Goal: Use online tool/utility: Utilize a website feature to perform a specific function

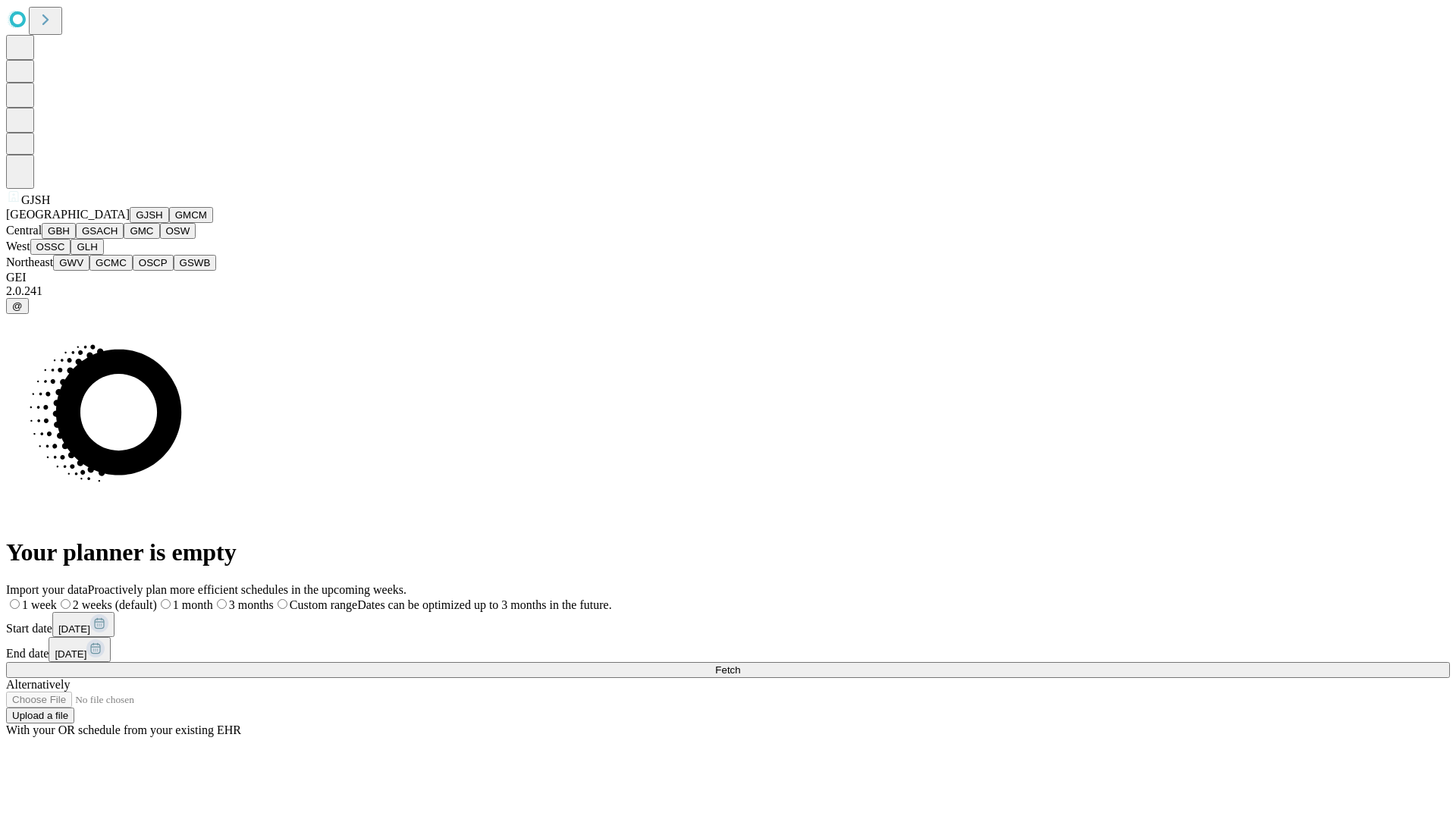
click at [130, 223] on button "GJSH" at bounding box center [150, 214] width 40 height 16
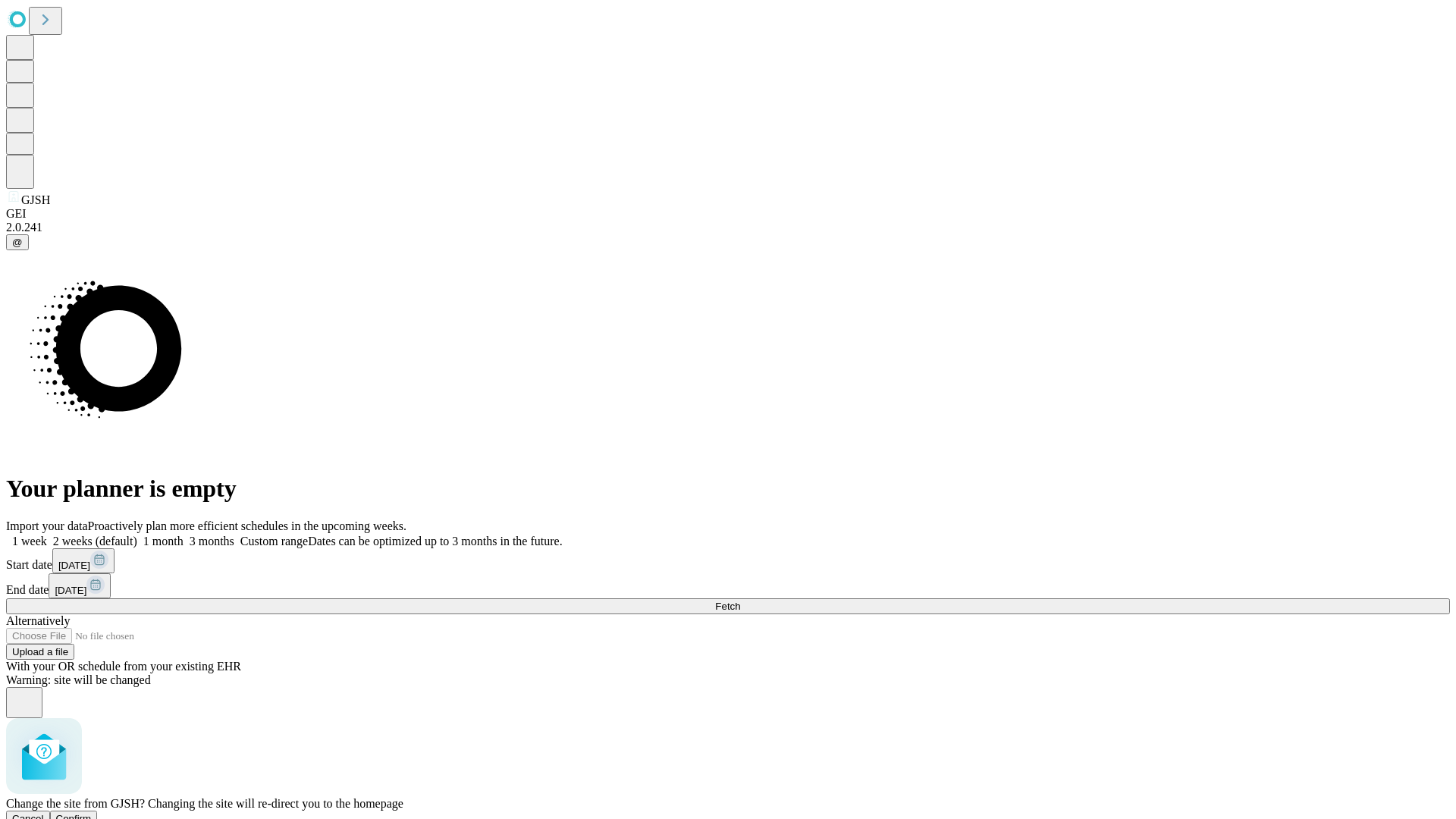
click at [92, 813] on span "Confirm" at bounding box center [73, 818] width 35 height 11
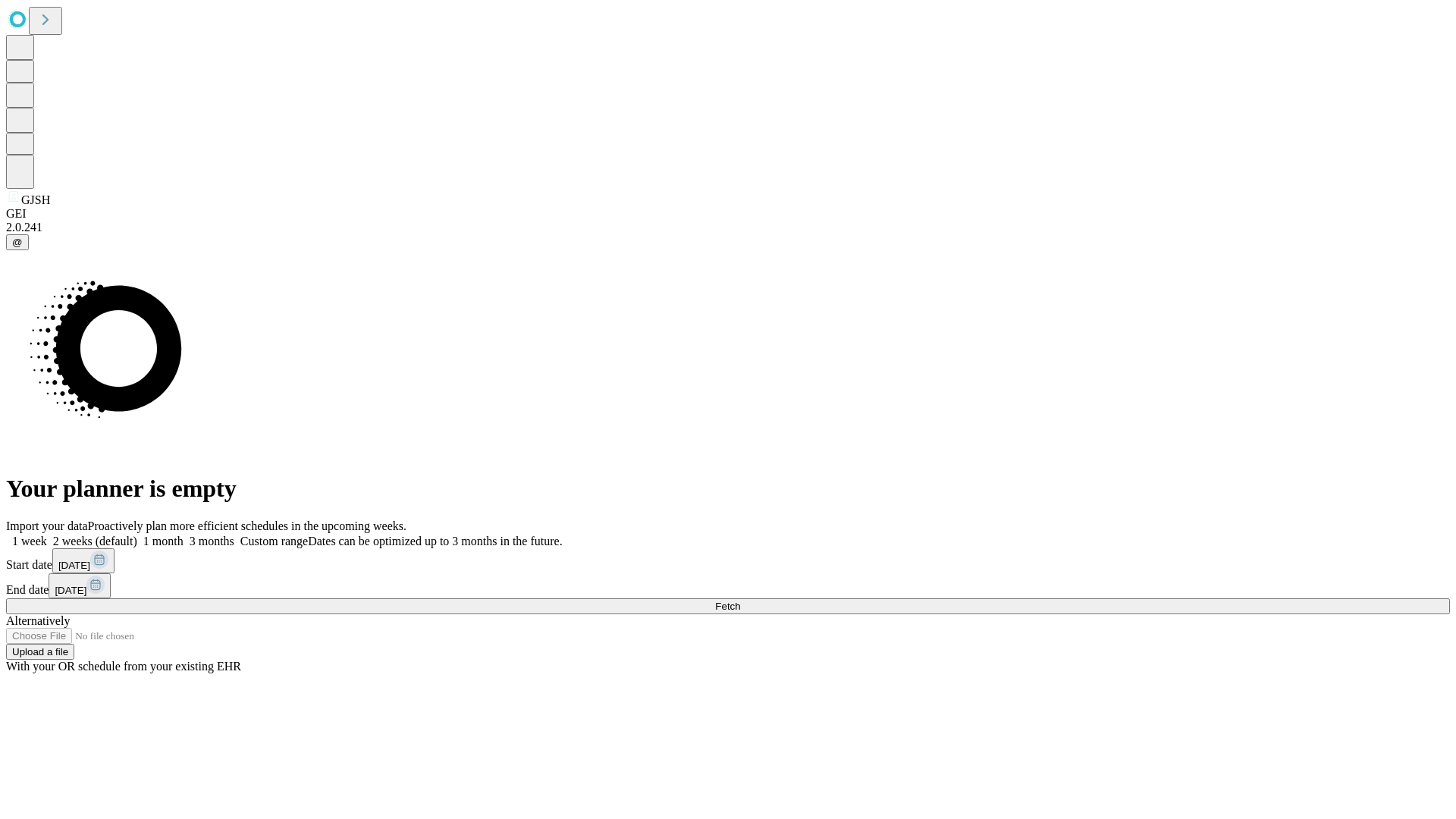
click at [47, 535] on label "1 week" at bounding box center [27, 541] width 41 height 13
click at [740, 601] on span "Fetch" at bounding box center [728, 606] width 25 height 11
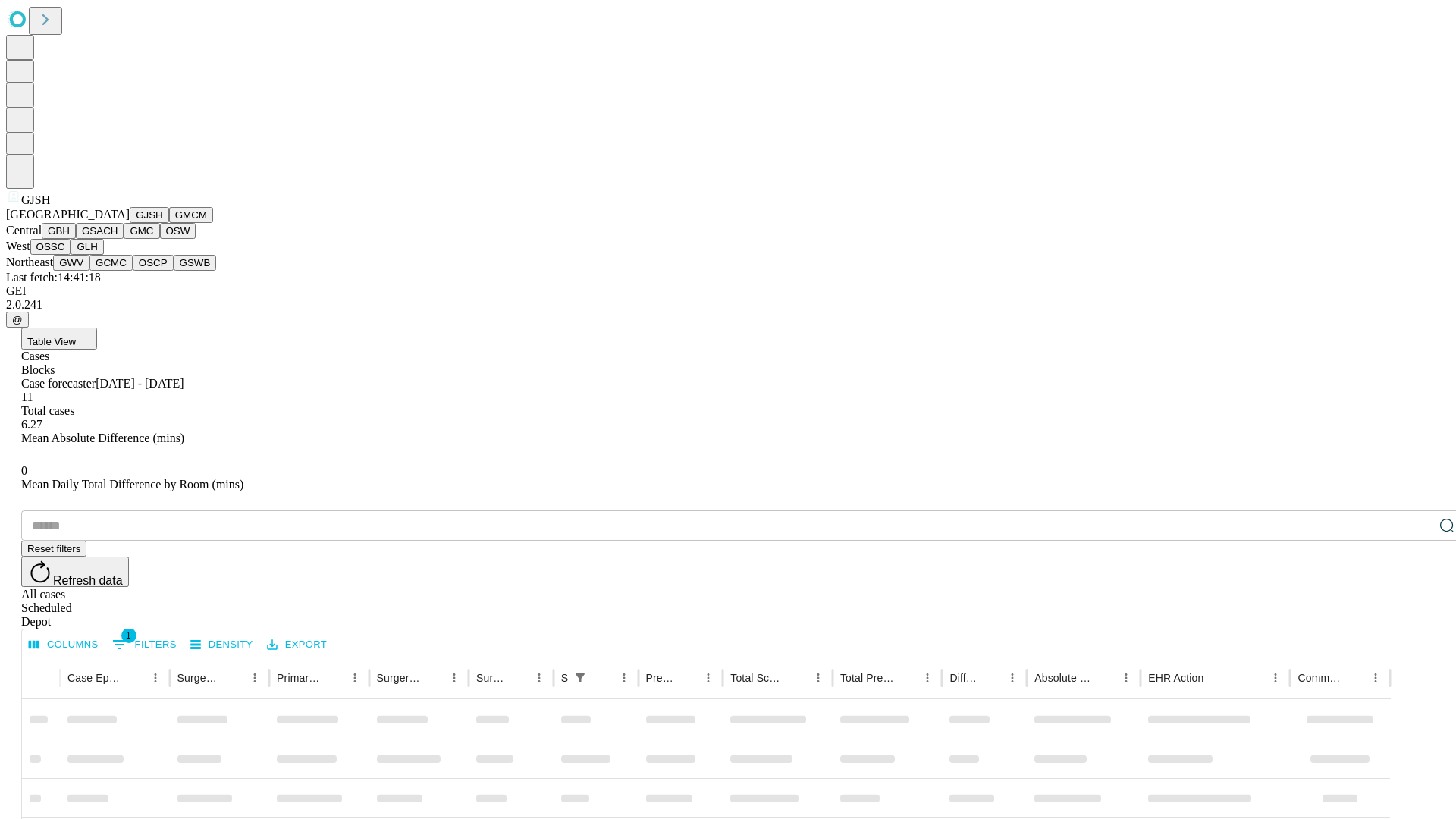
click at [169, 223] on button "GMCM" at bounding box center [190, 214] width 44 height 16
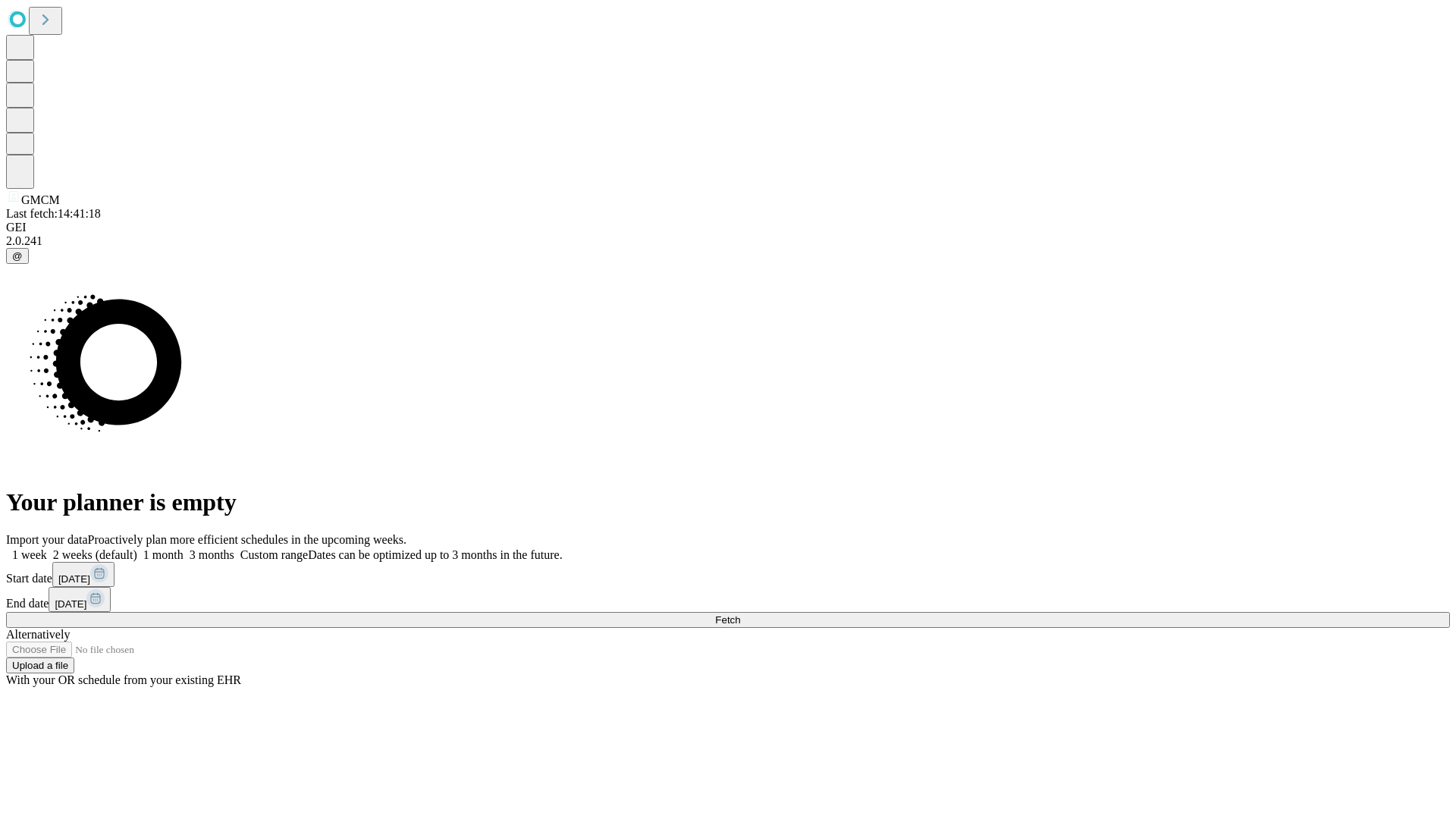
click at [47, 549] on label "1 week" at bounding box center [27, 555] width 41 height 13
click at [740, 614] on span "Fetch" at bounding box center [728, 619] width 25 height 11
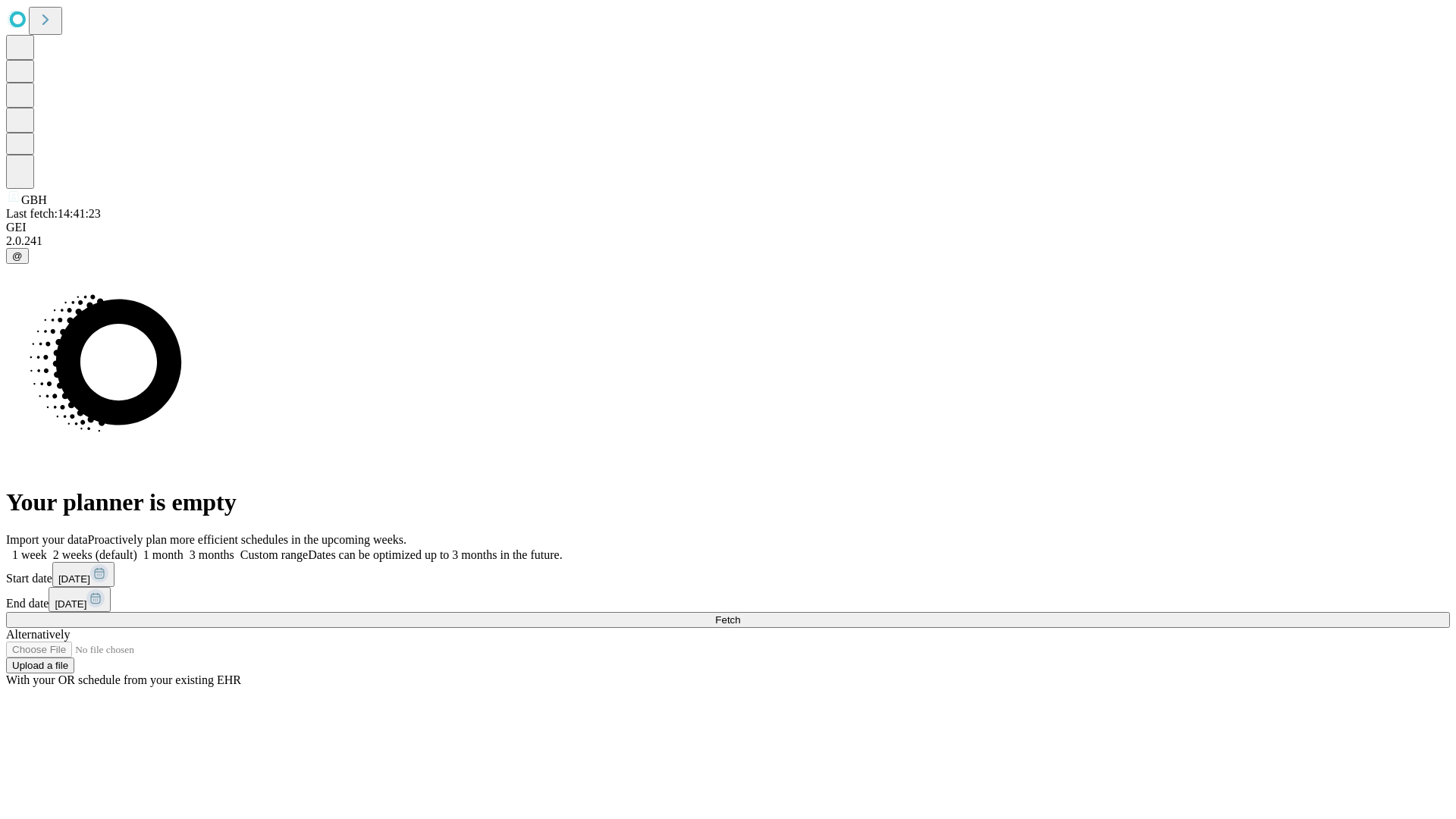
click at [740, 614] on span "Fetch" at bounding box center [728, 619] width 25 height 11
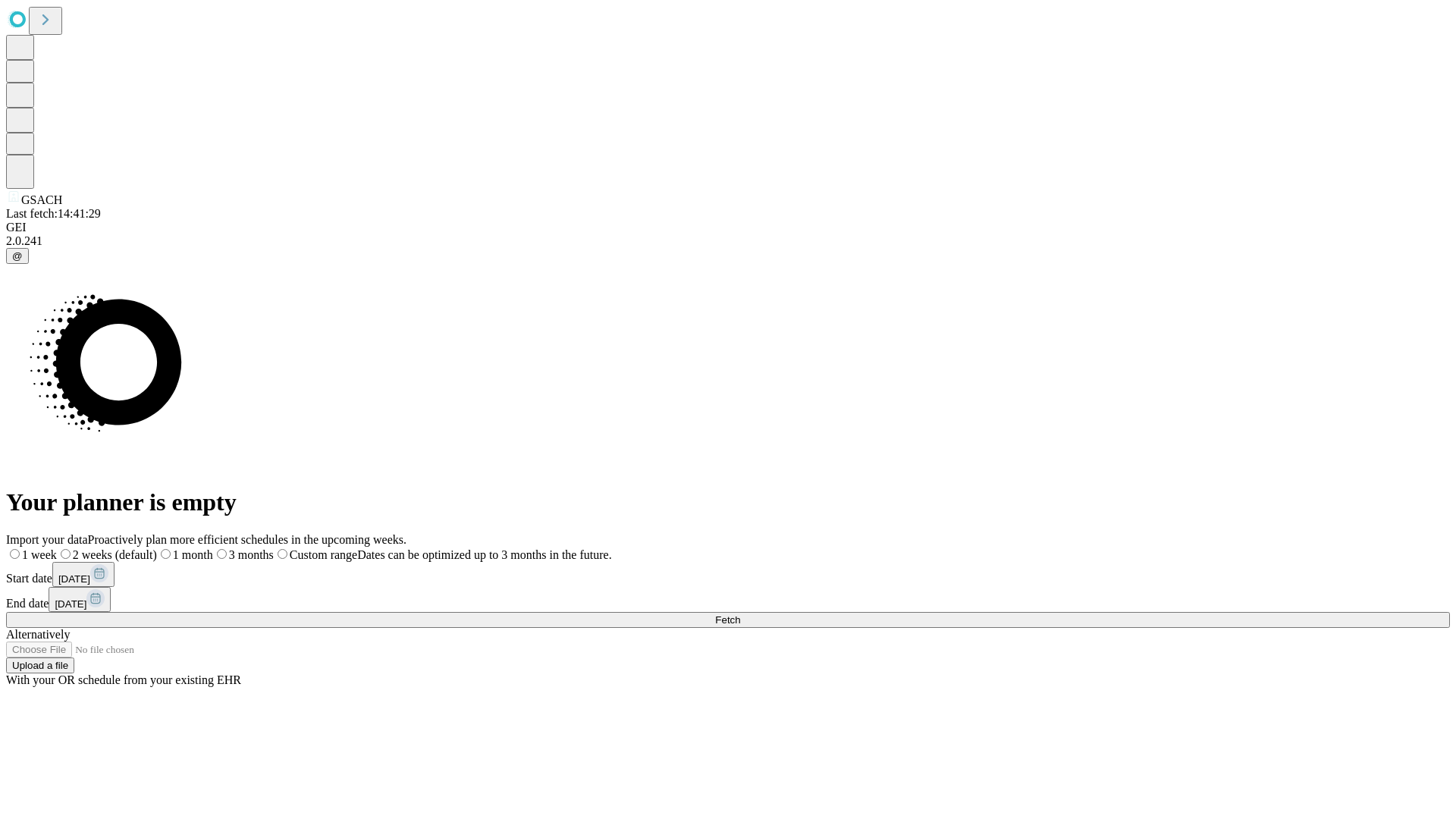
click at [57, 549] on label "1 week" at bounding box center [31, 555] width 51 height 13
click at [740, 614] on span "Fetch" at bounding box center [728, 619] width 25 height 11
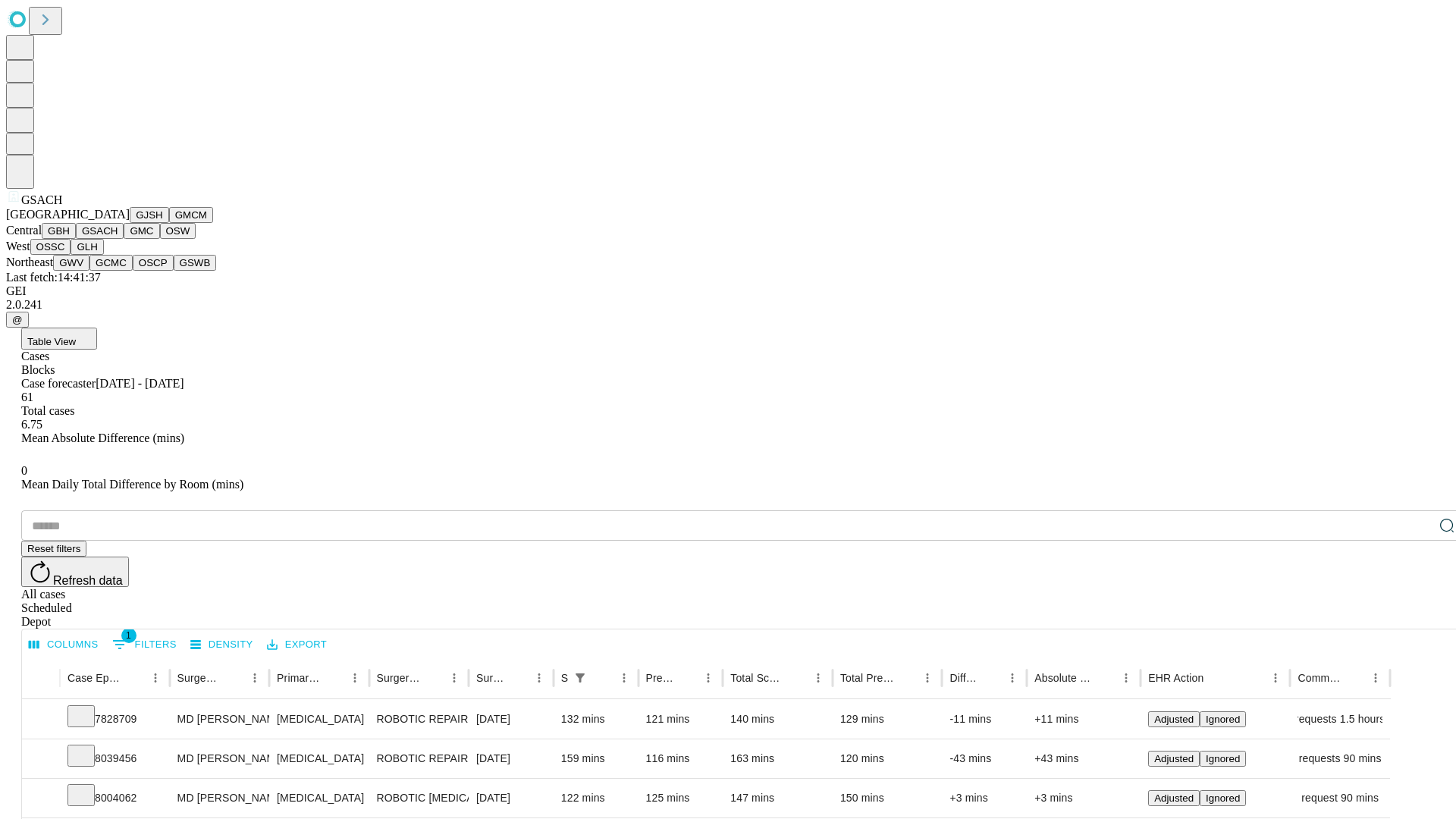
click at [124, 239] on button "GMC" at bounding box center [141, 231] width 35 height 16
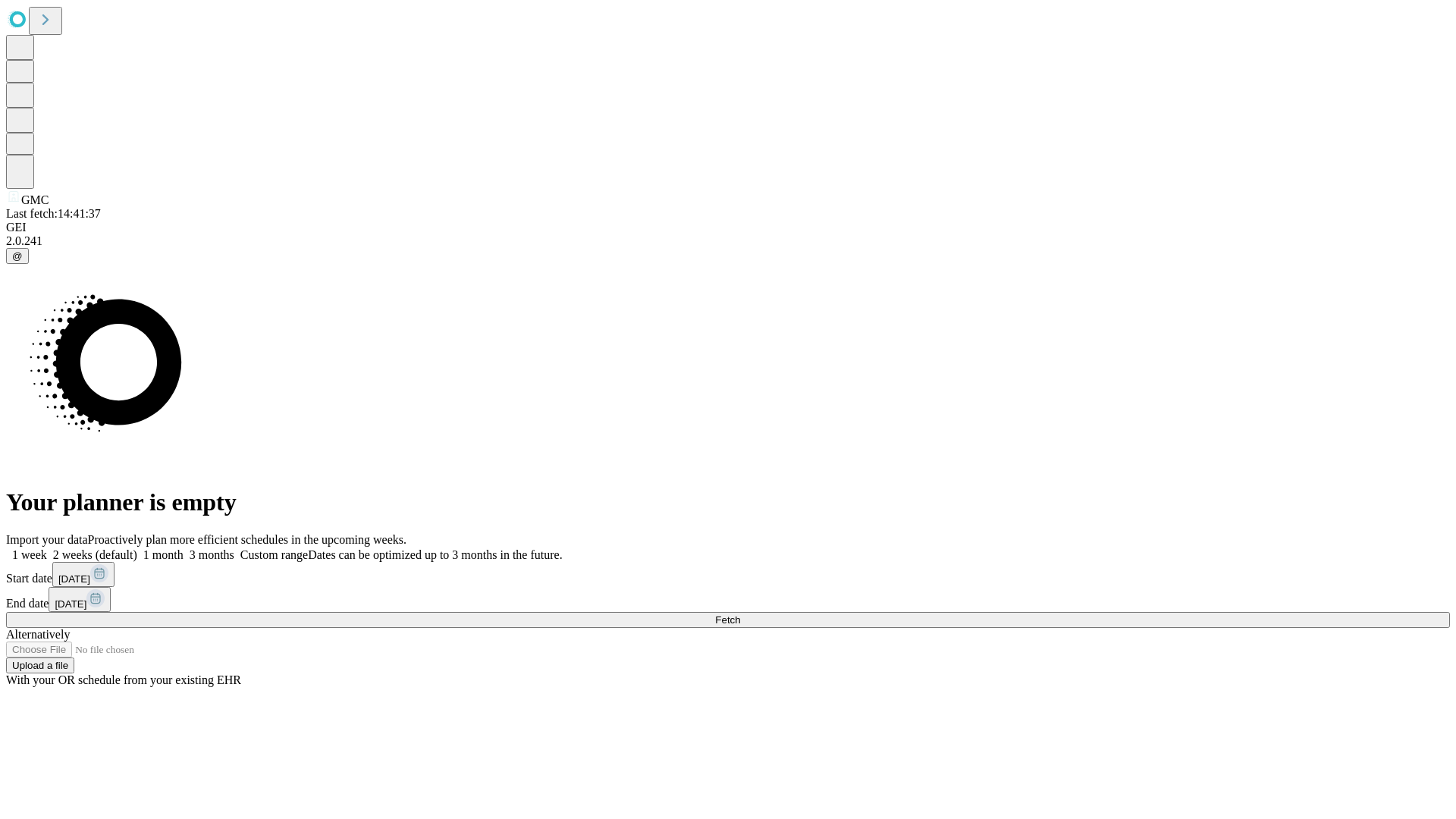
click at [740, 614] on span "Fetch" at bounding box center [728, 619] width 25 height 11
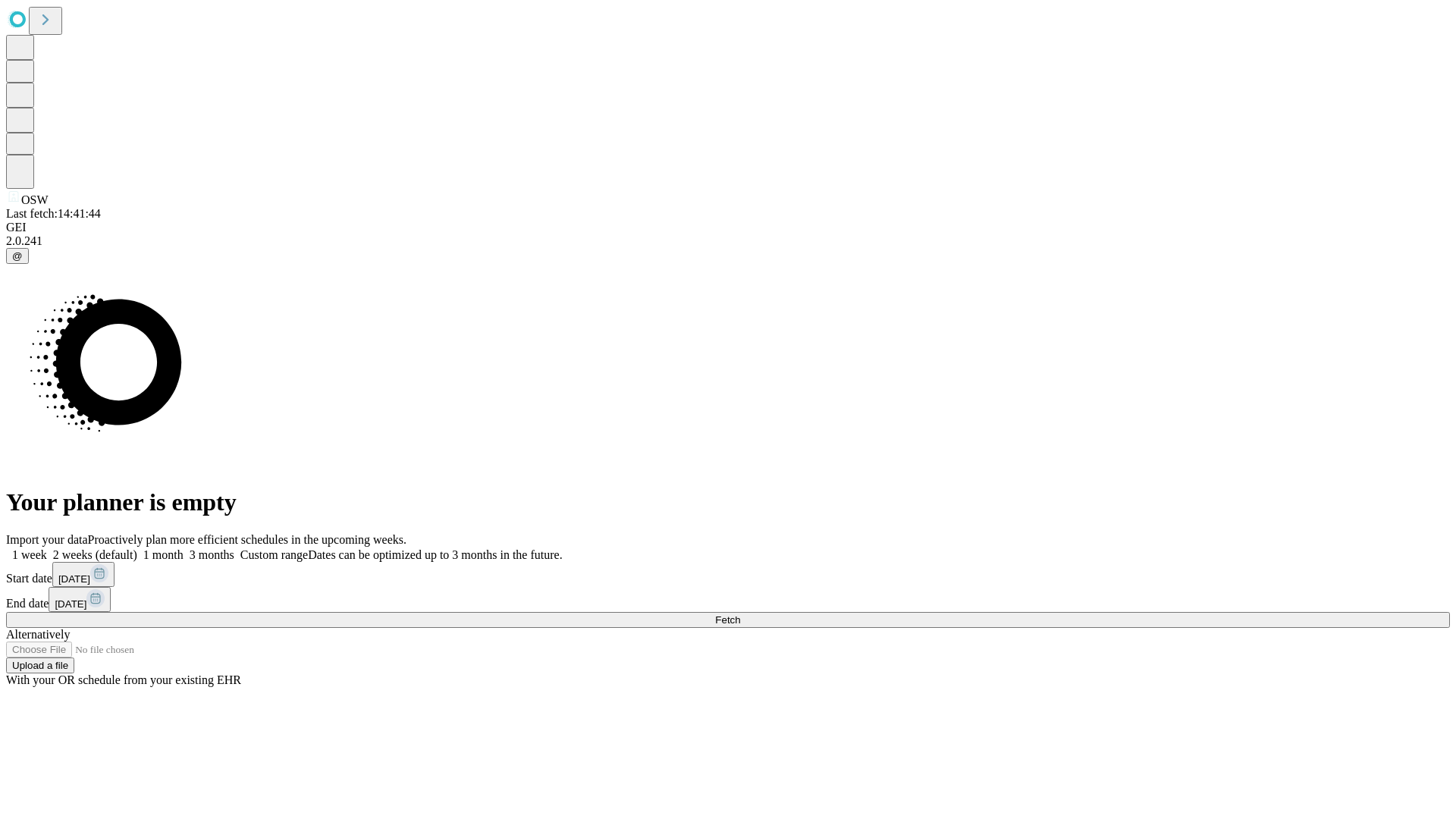
click at [47, 549] on label "1 week" at bounding box center [27, 555] width 41 height 13
click at [740, 614] on span "Fetch" at bounding box center [728, 619] width 25 height 11
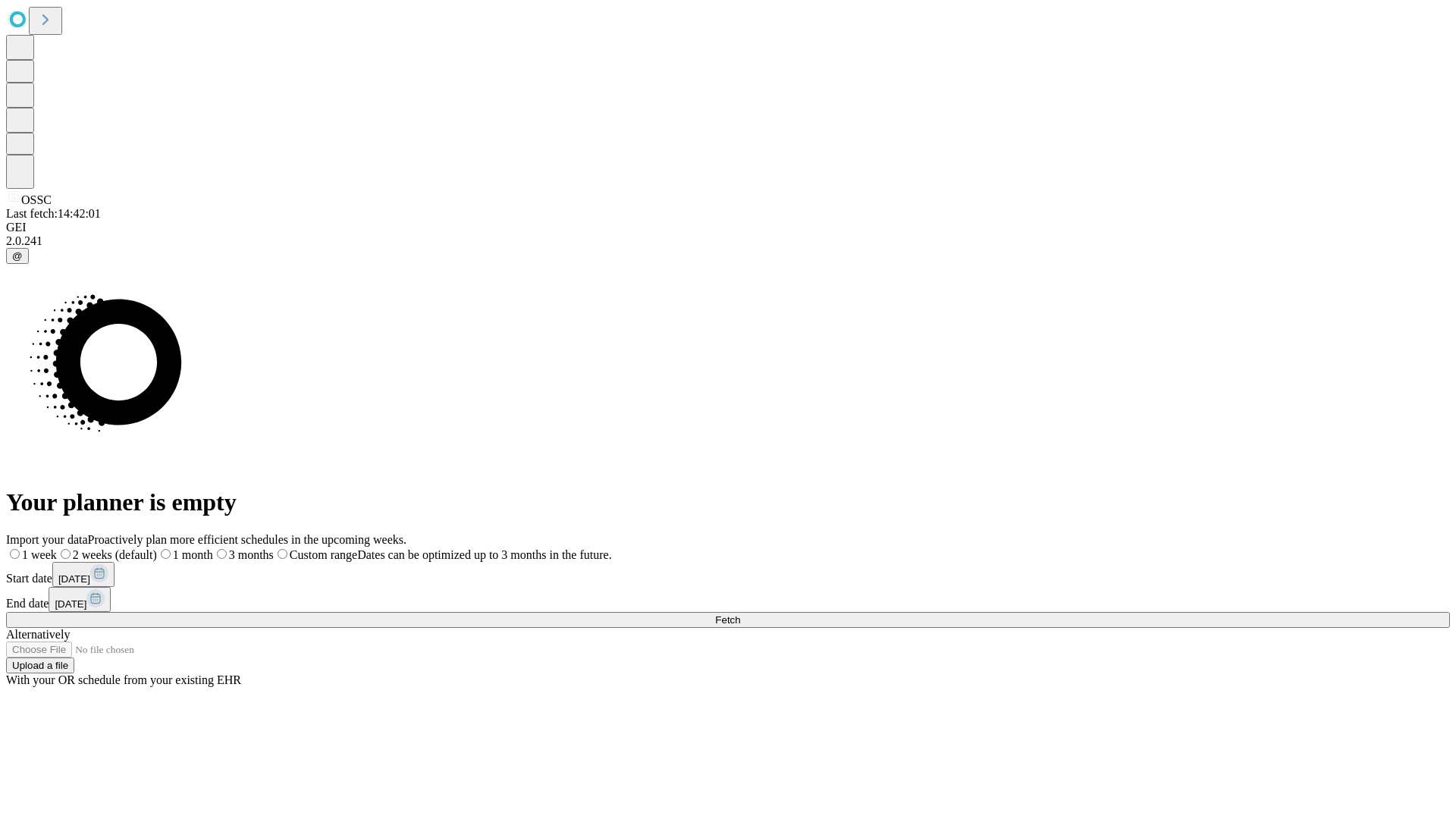
click at [740, 614] on span "Fetch" at bounding box center [728, 619] width 25 height 11
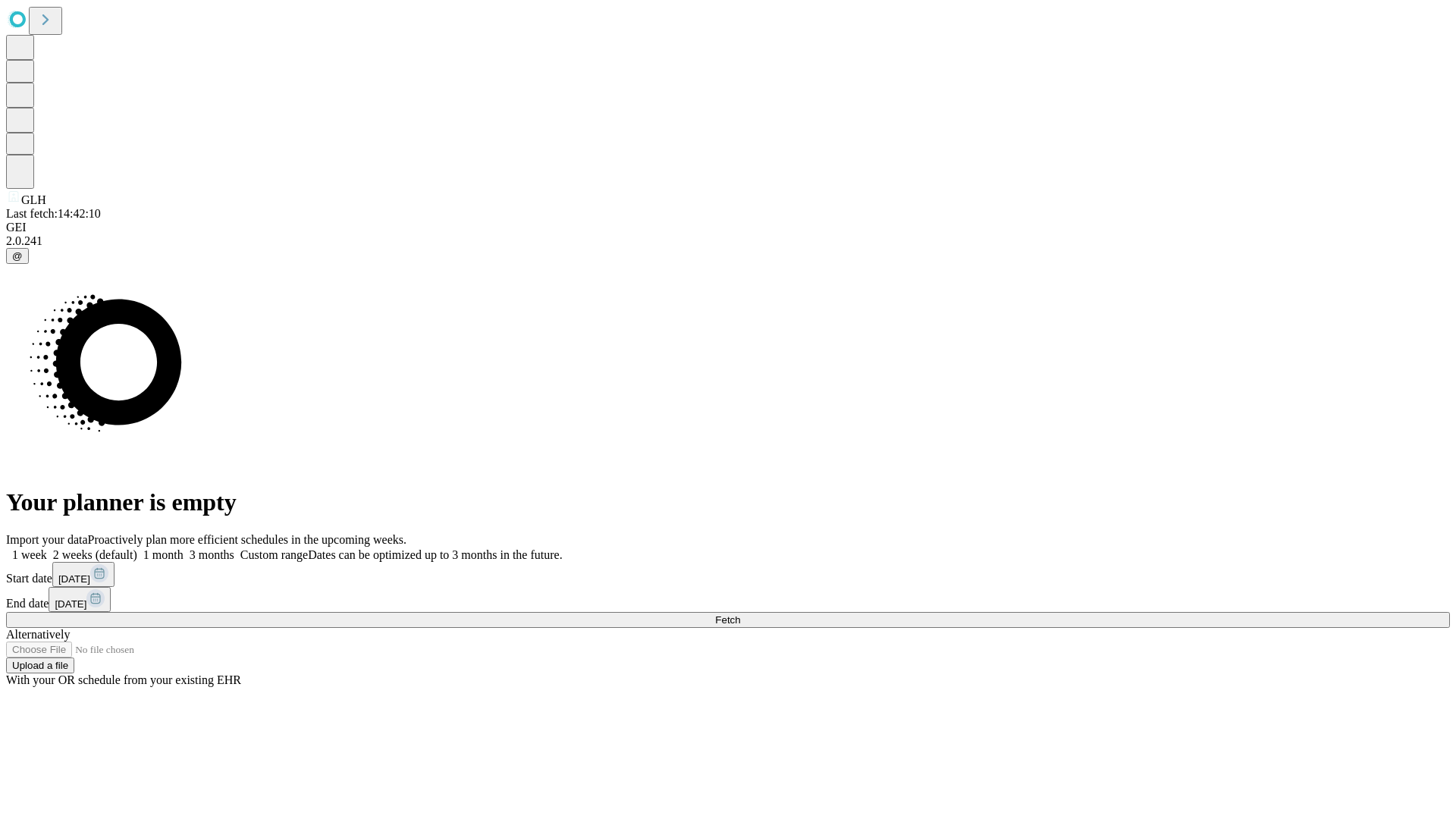
click at [47, 549] on label "1 week" at bounding box center [27, 555] width 41 height 13
click at [740, 614] on span "Fetch" at bounding box center [728, 619] width 25 height 11
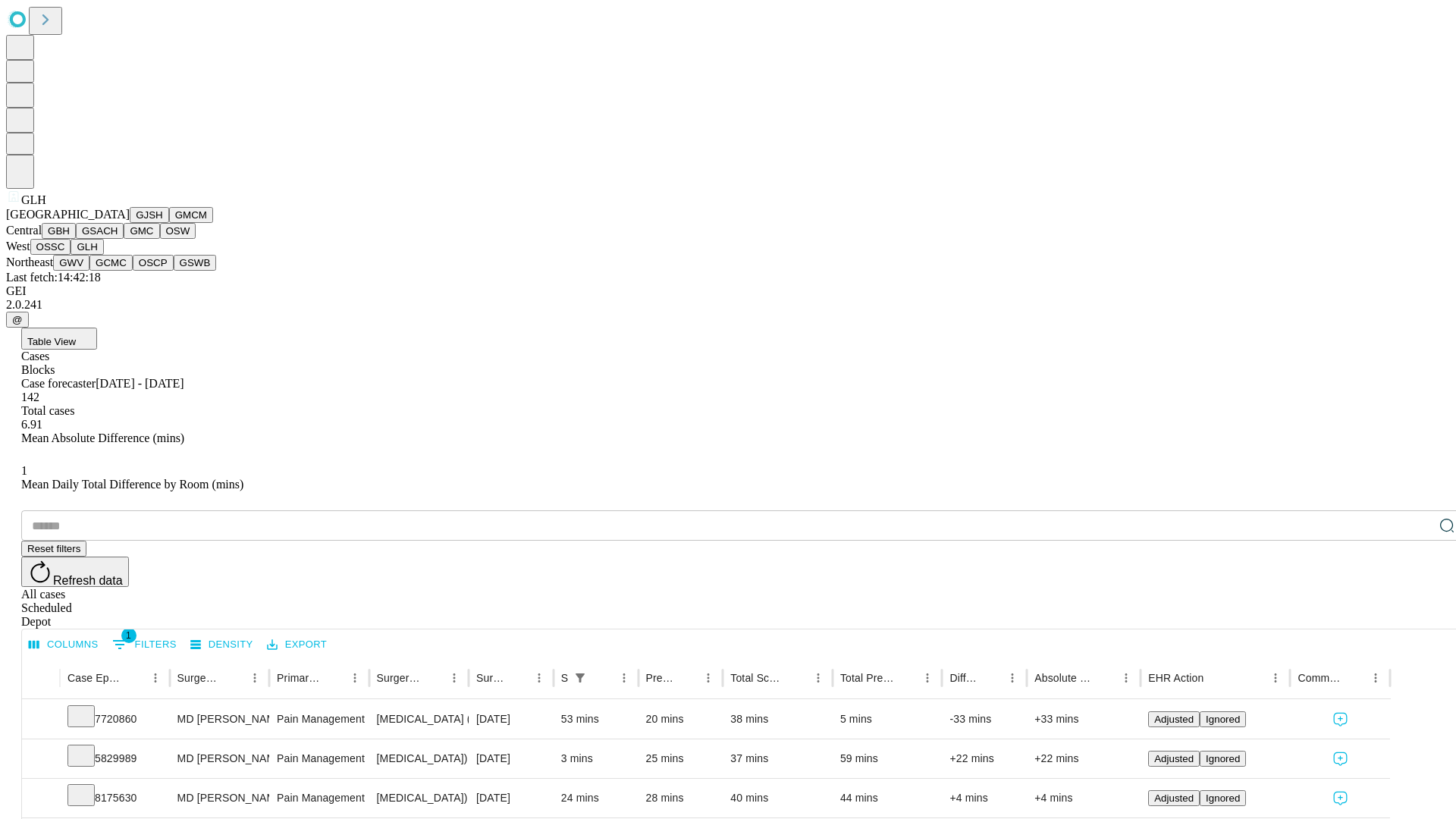
click at [90, 270] on button "GWV" at bounding box center [71, 263] width 36 height 16
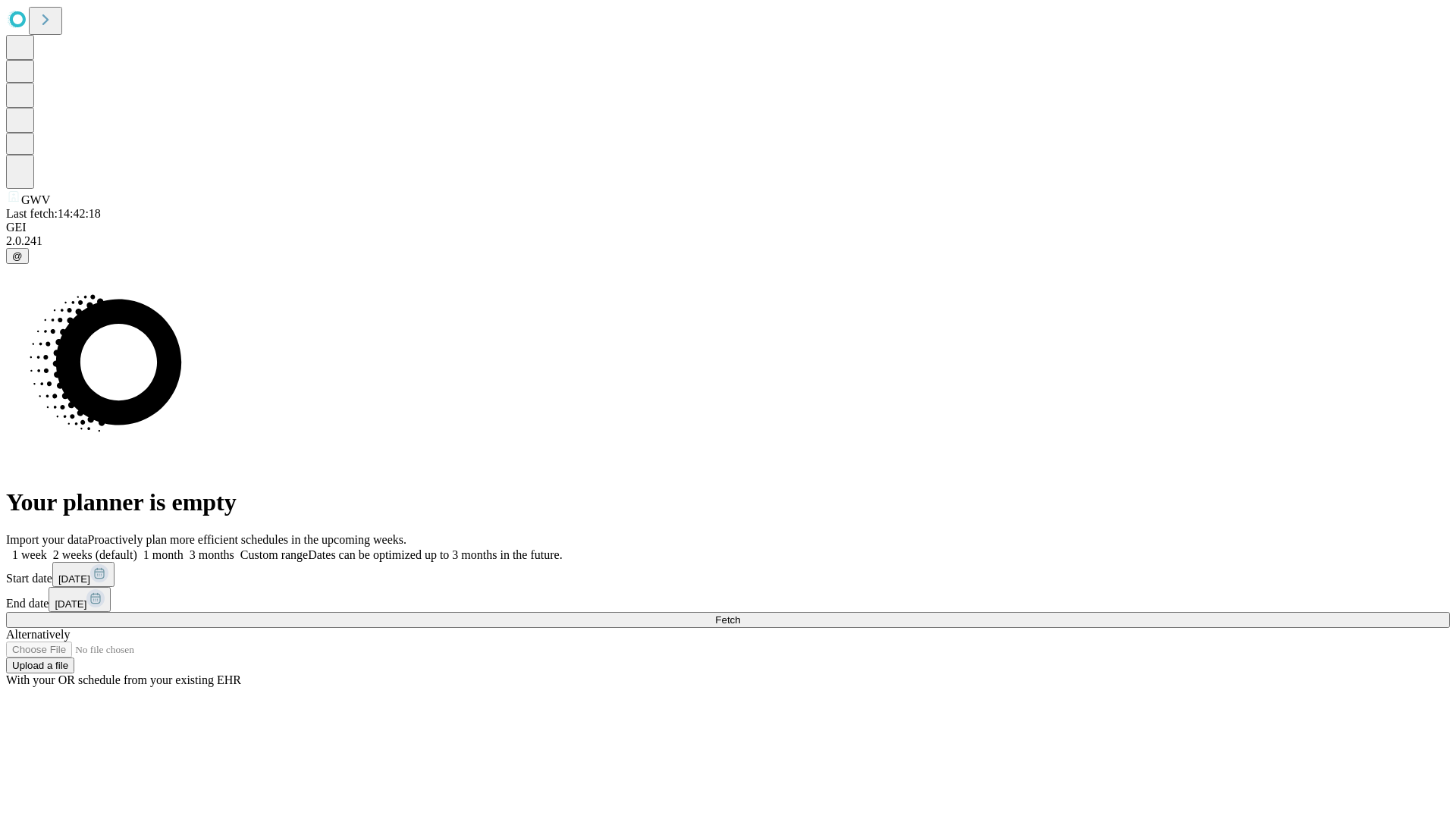
click at [47, 549] on label "1 week" at bounding box center [27, 555] width 41 height 13
click at [740, 614] on span "Fetch" at bounding box center [728, 619] width 25 height 11
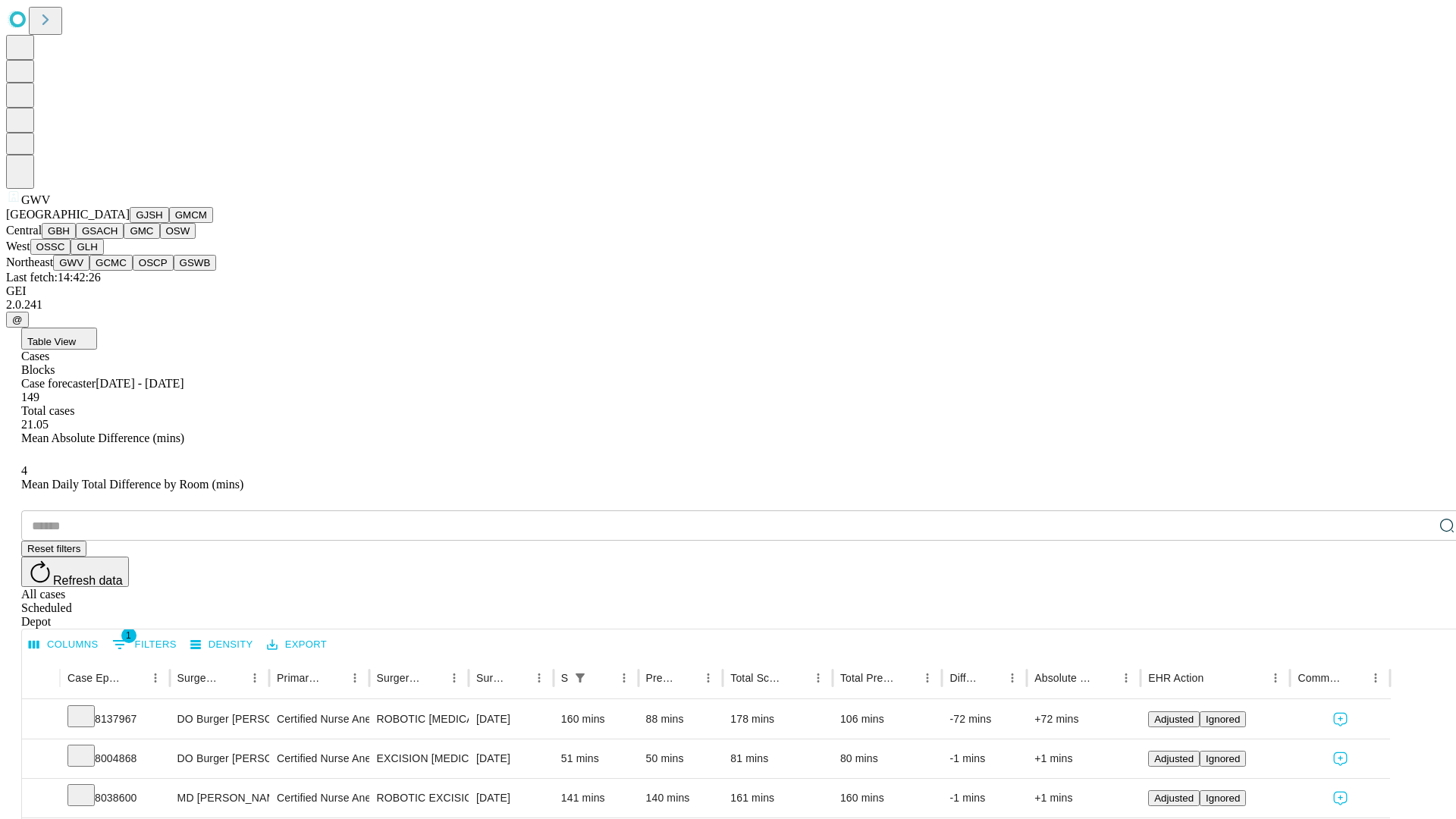
click at [118, 270] on button "GCMC" at bounding box center [111, 263] width 43 height 16
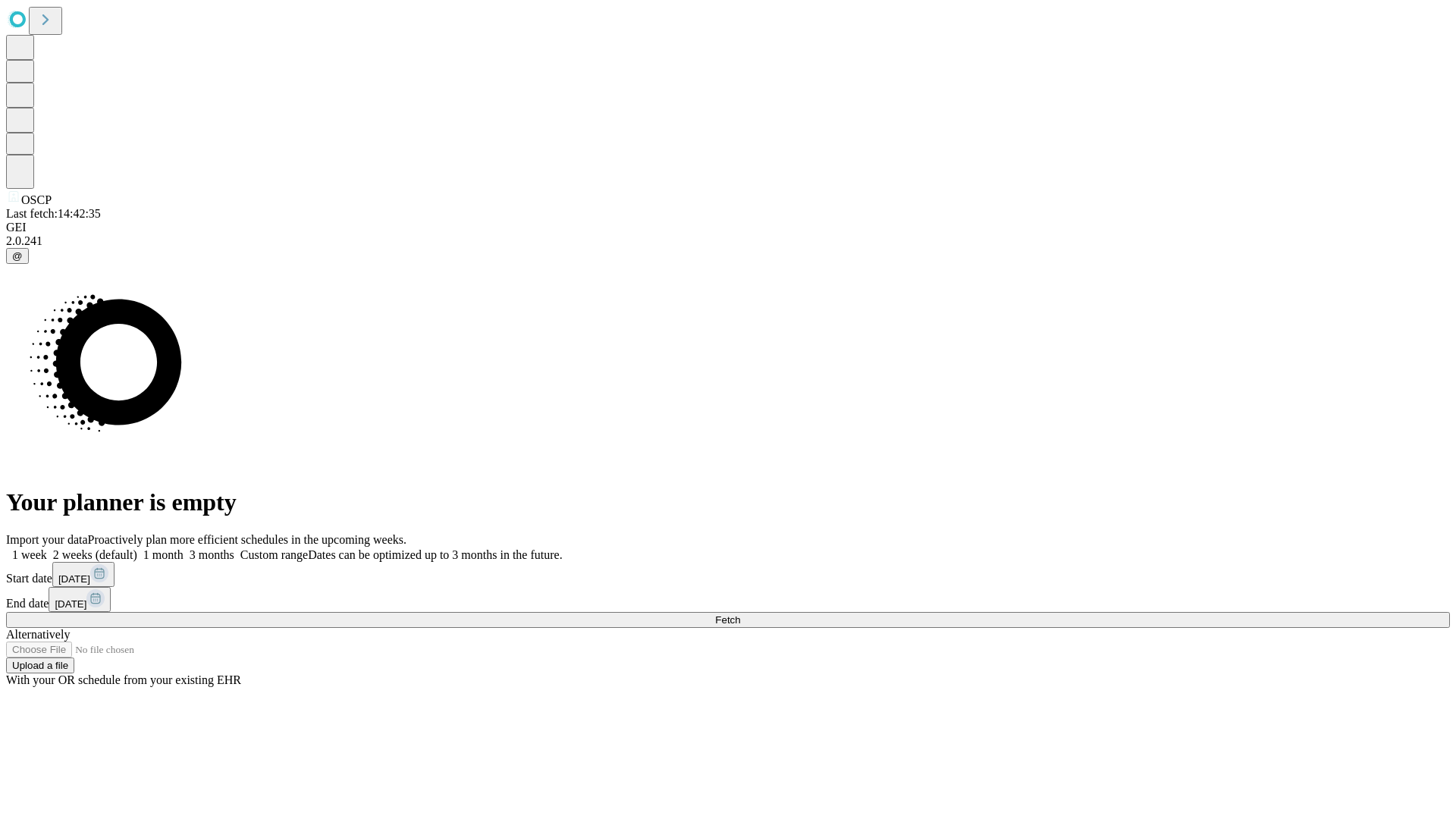
click at [47, 549] on label "1 week" at bounding box center [27, 555] width 41 height 13
click at [740, 614] on span "Fetch" at bounding box center [728, 619] width 25 height 11
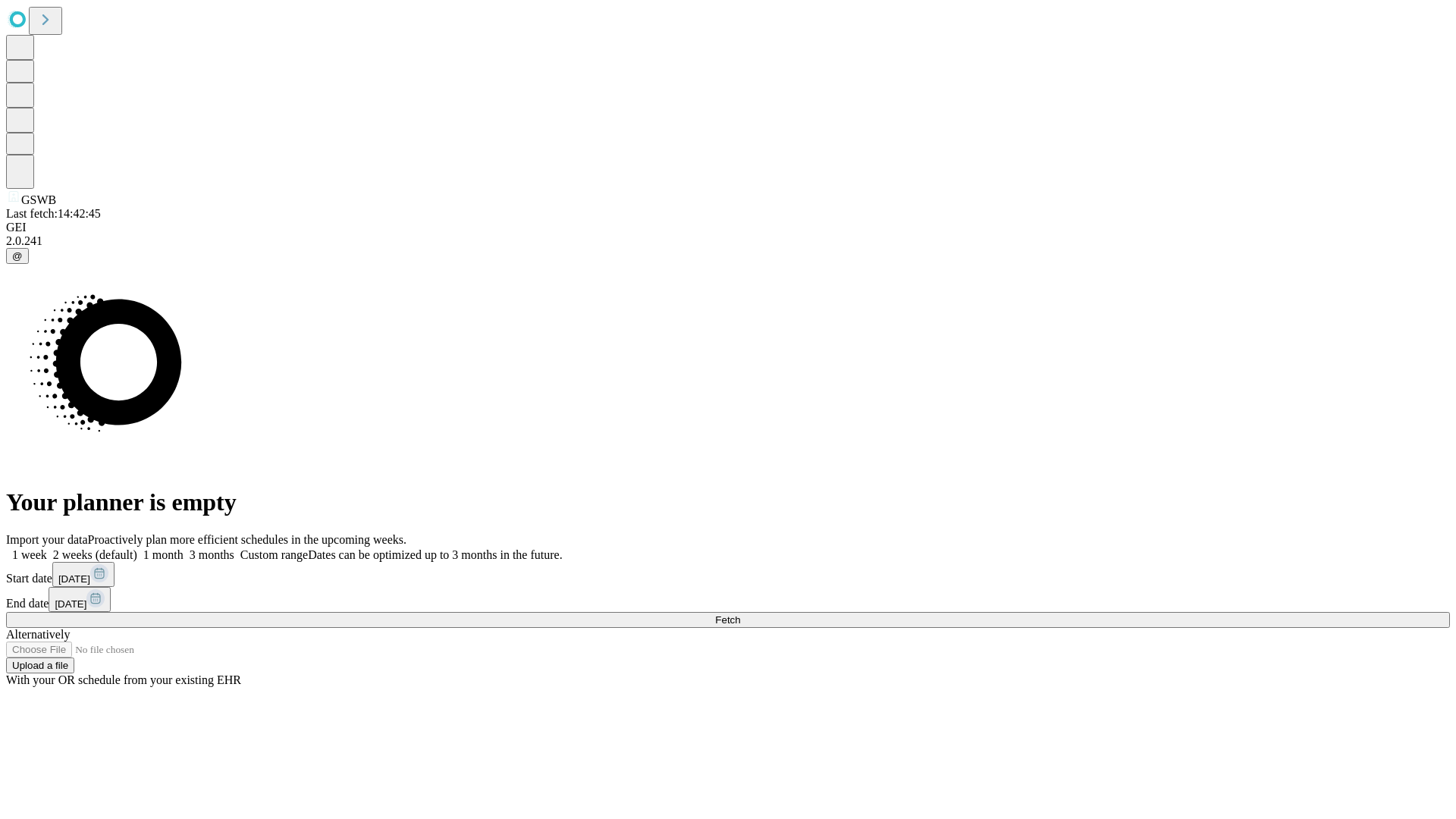
click at [47, 549] on label "1 week" at bounding box center [27, 555] width 41 height 13
click at [740, 614] on span "Fetch" at bounding box center [728, 619] width 25 height 11
